Goal: Task Accomplishment & Management: Manage account settings

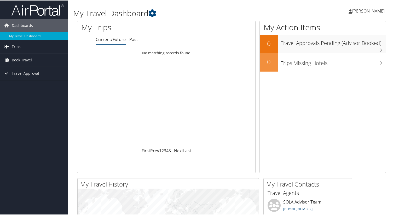
click at [371, 10] on span "[PERSON_NAME]" at bounding box center [368, 11] width 32 height 6
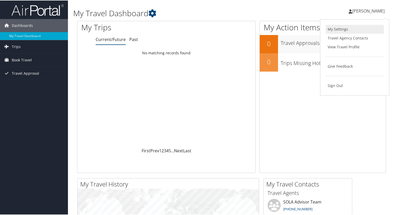
click at [343, 29] on link "My Settings" at bounding box center [355, 28] width 58 height 9
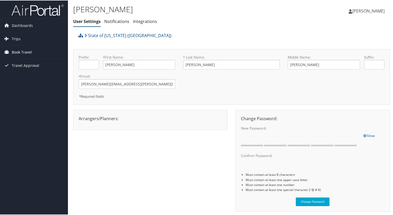
click at [28, 50] on span "Book Travel" at bounding box center [22, 51] width 20 height 13
click at [27, 28] on span "Dashboards" at bounding box center [22, 25] width 21 height 13
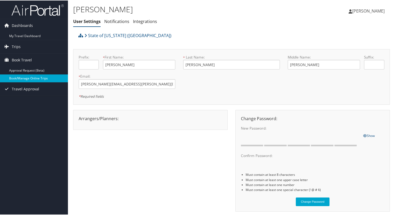
click at [26, 76] on link "Book/Manage Online Trips" at bounding box center [34, 78] width 68 height 8
